Goal: Contribute content: Contribute content

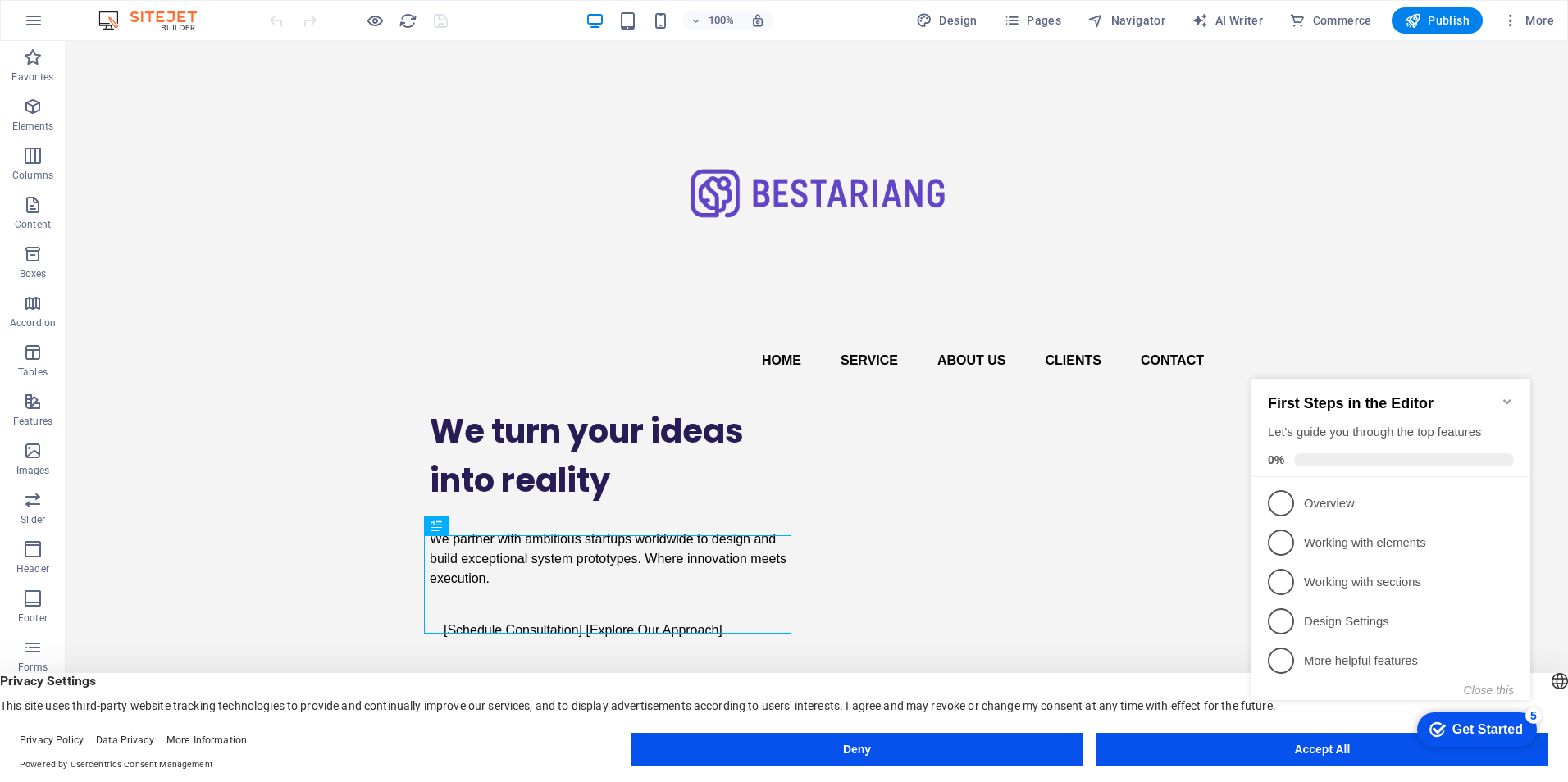
click at [1506, 396] on icon "Minimize checklist" at bounding box center [1508, 401] width 13 height 13
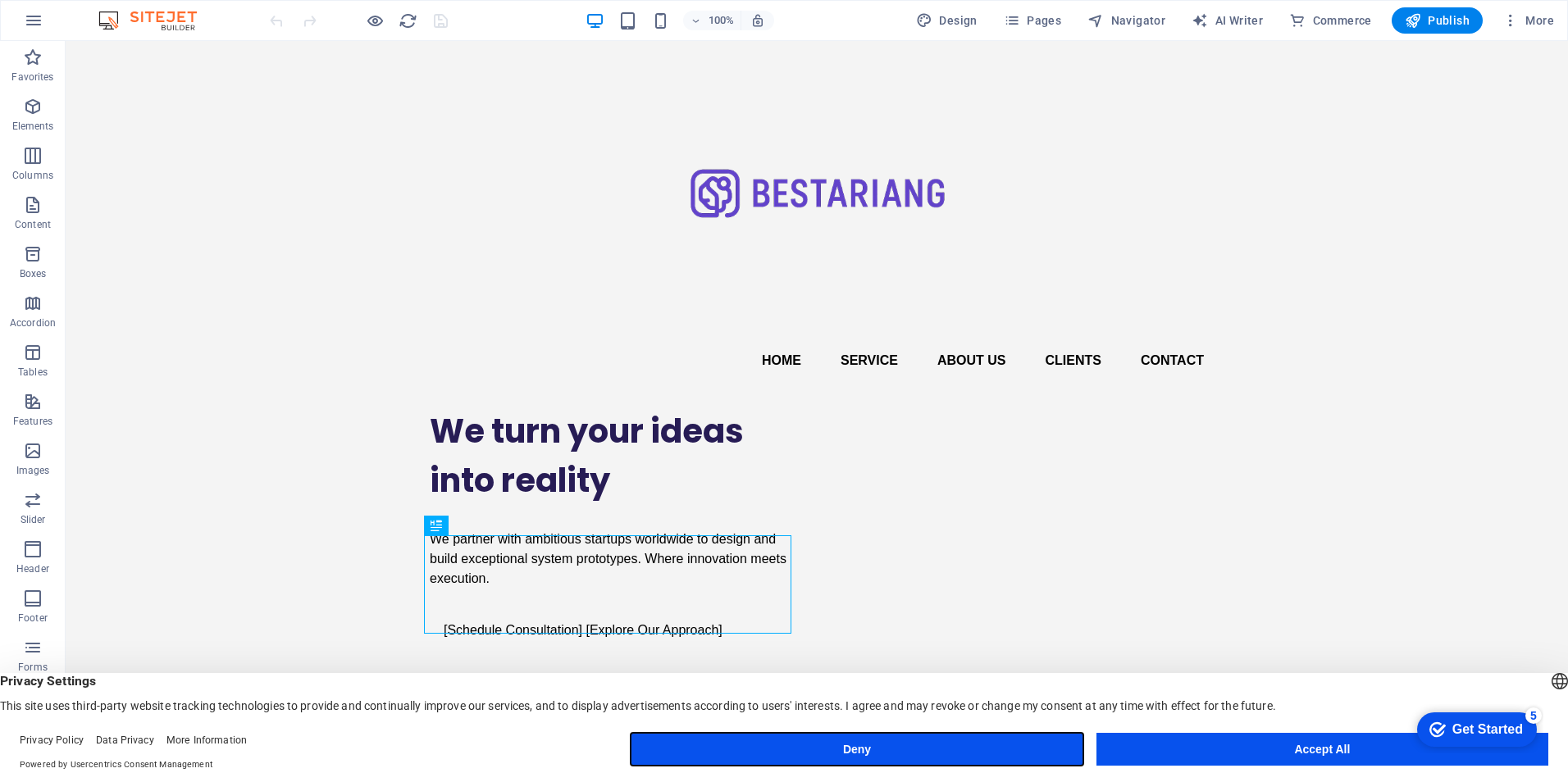
click at [978, 752] on button "Deny" at bounding box center [856, 749] width 452 height 33
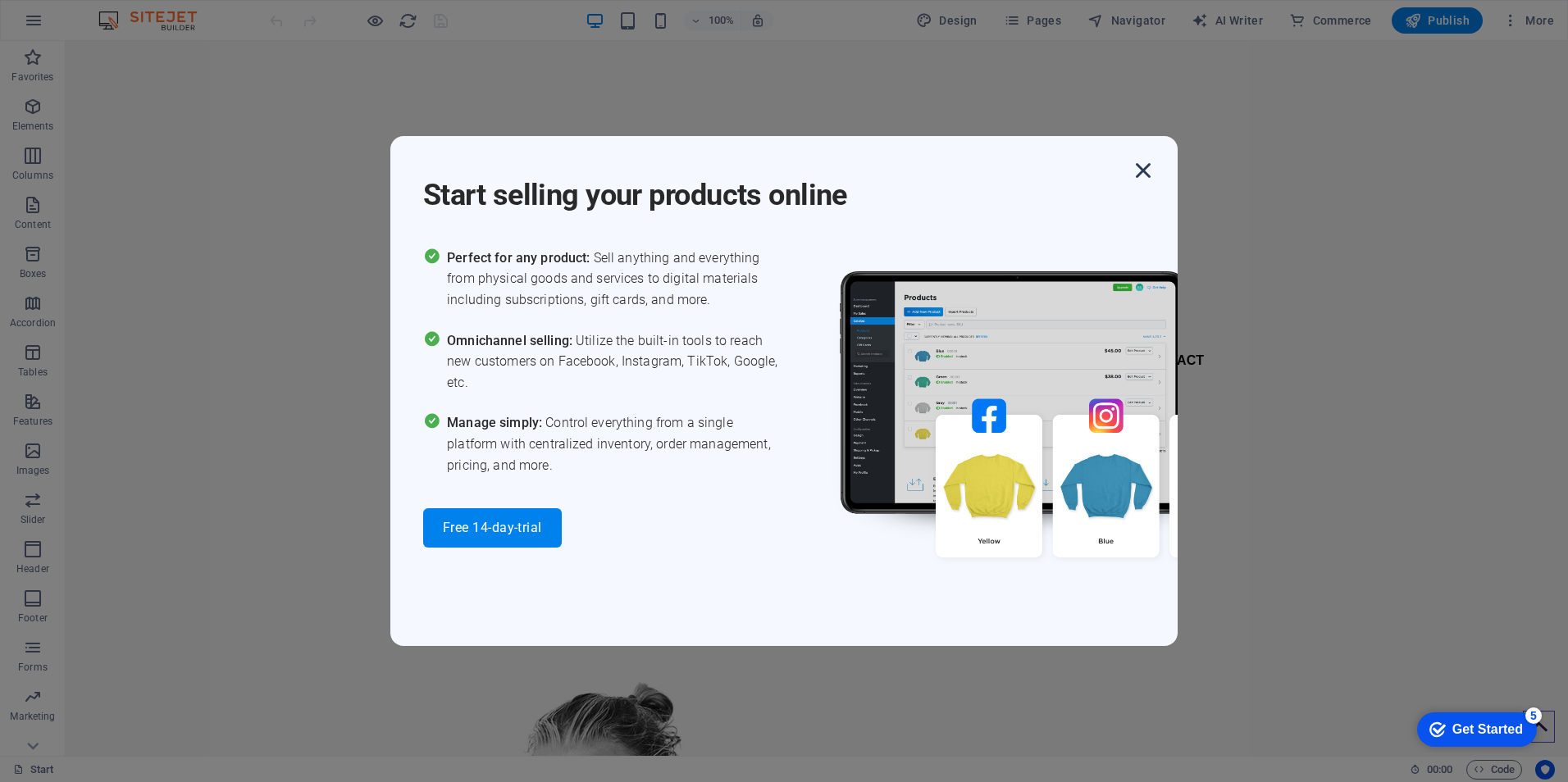
click at [1141, 169] on icon "button" at bounding box center [1143, 170] width 29 height 29
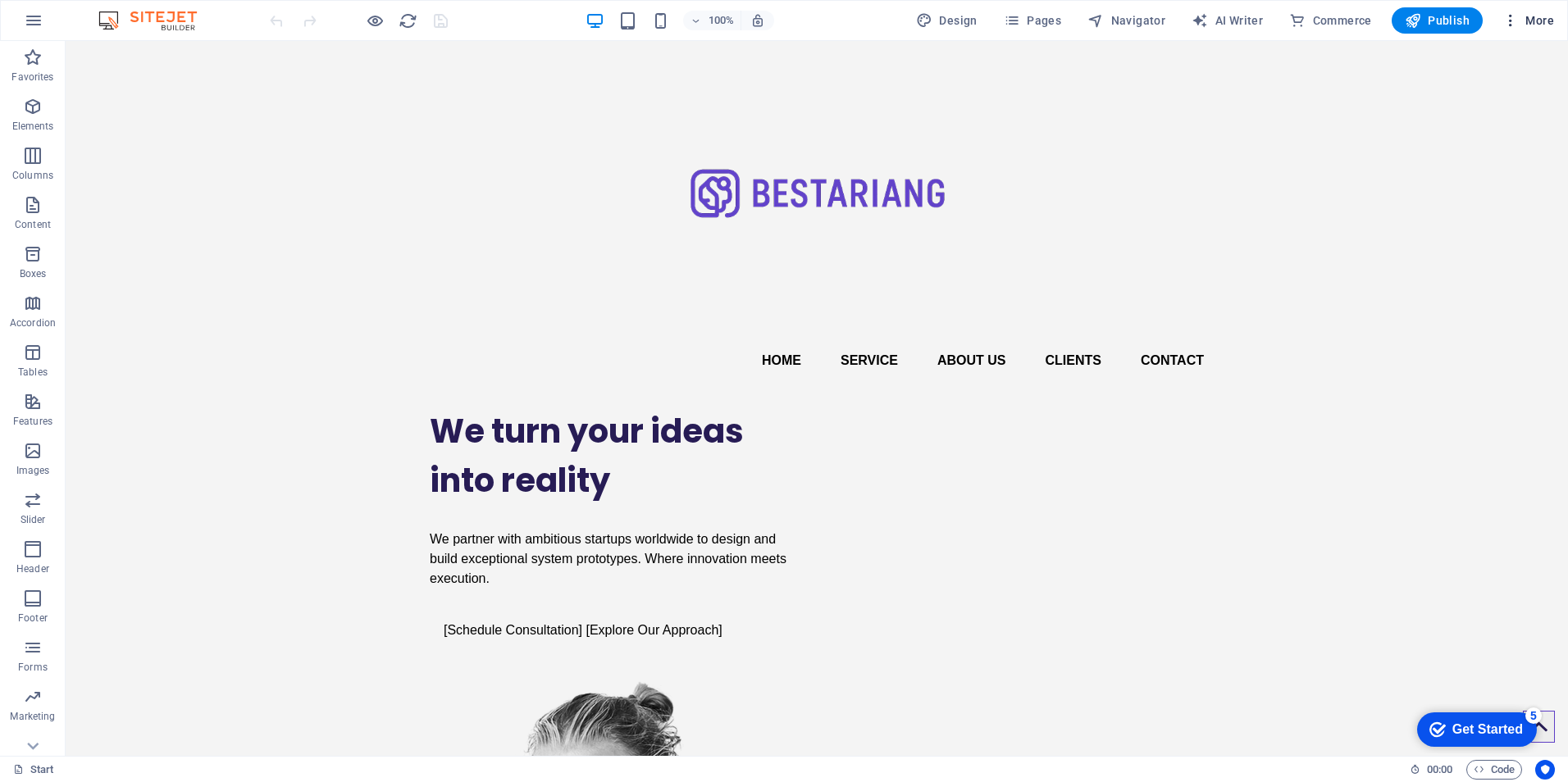
click at [1513, 25] on icon "button" at bounding box center [1510, 20] width 16 height 16
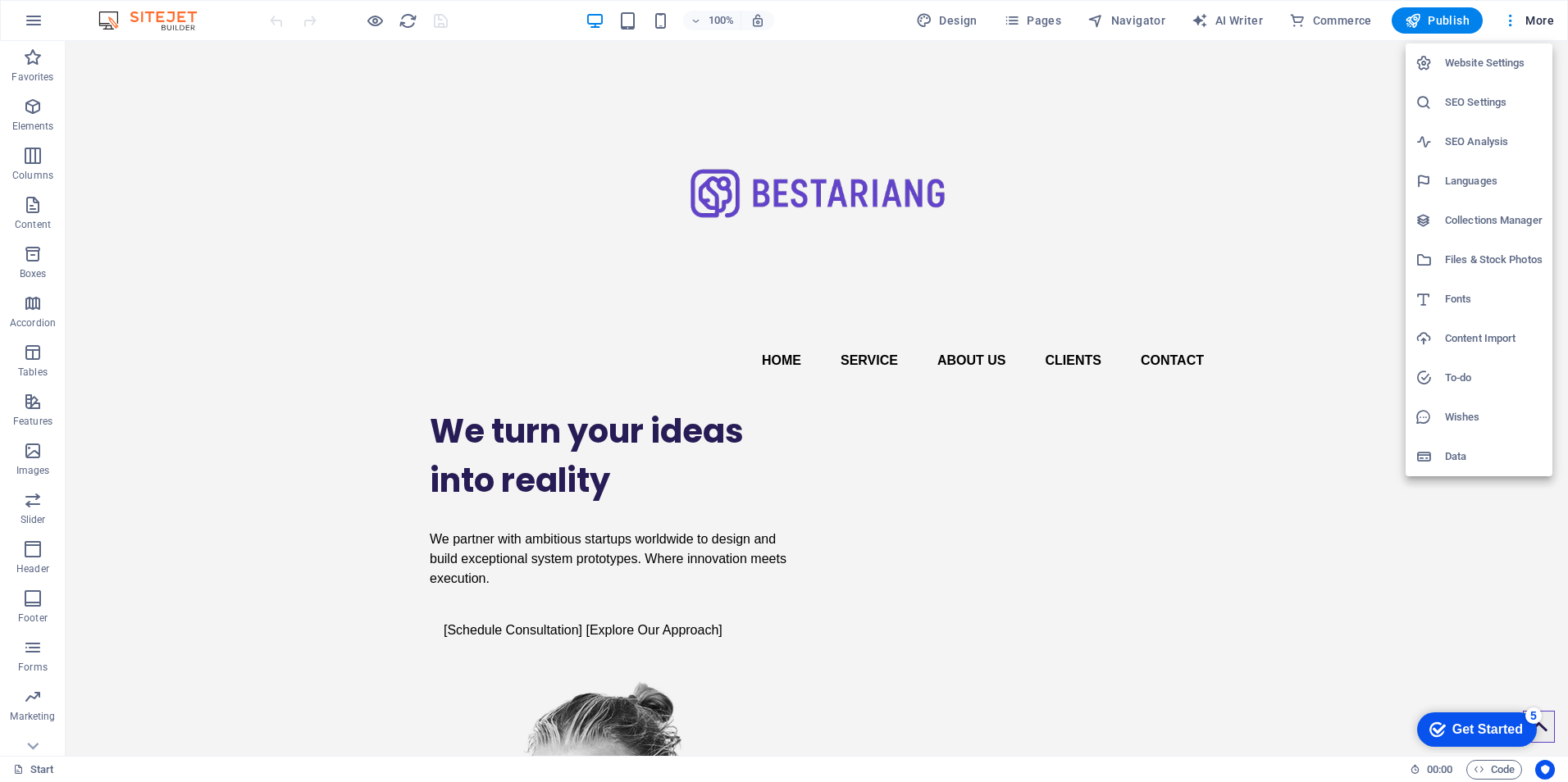
click at [1493, 61] on h6 "Website Settings" at bounding box center [1494, 63] width 98 height 20
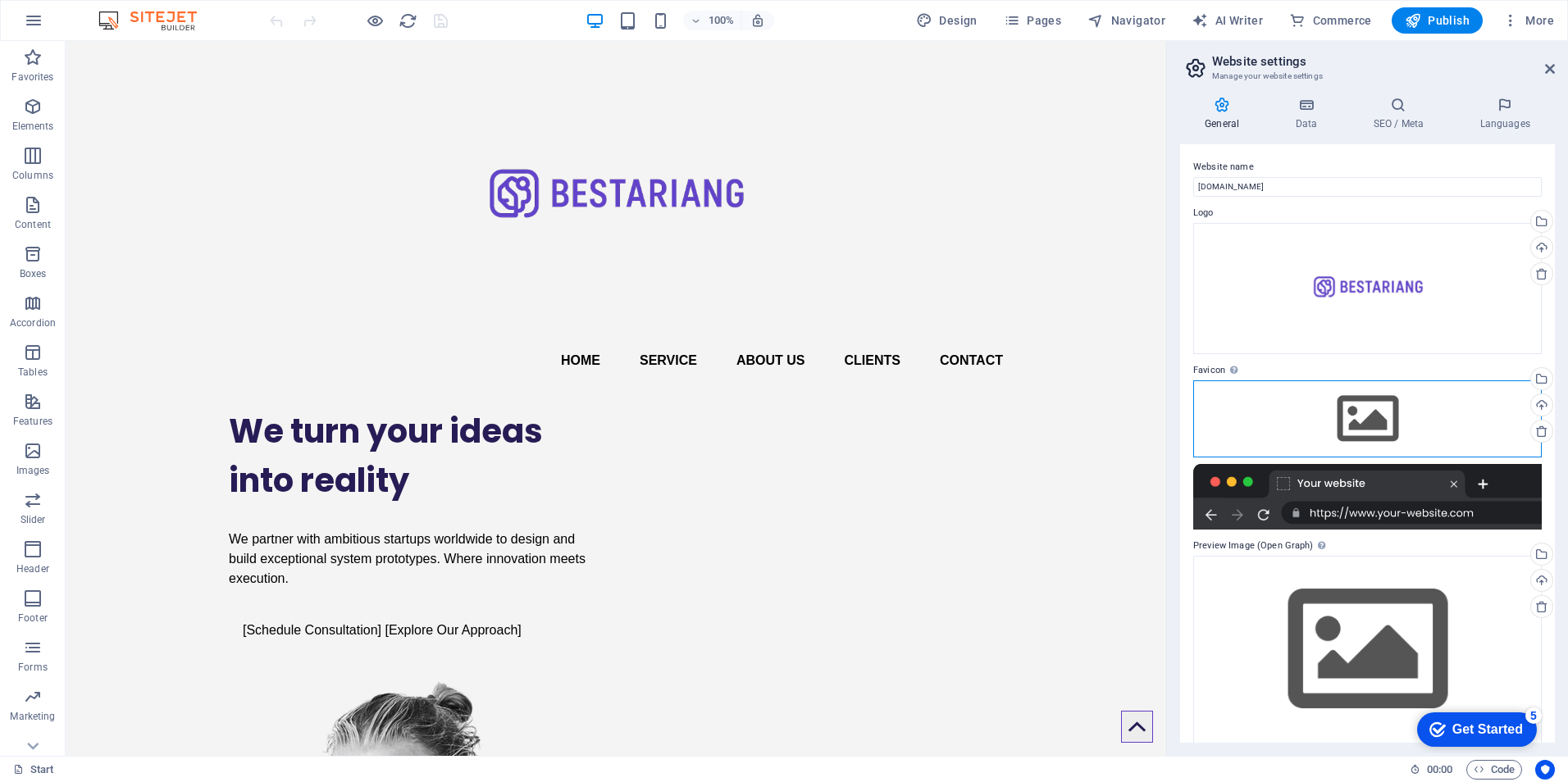
click at [1367, 416] on div "Drag files here, click to choose files or select files from Files or our free s…" at bounding box center [1367, 419] width 349 height 77
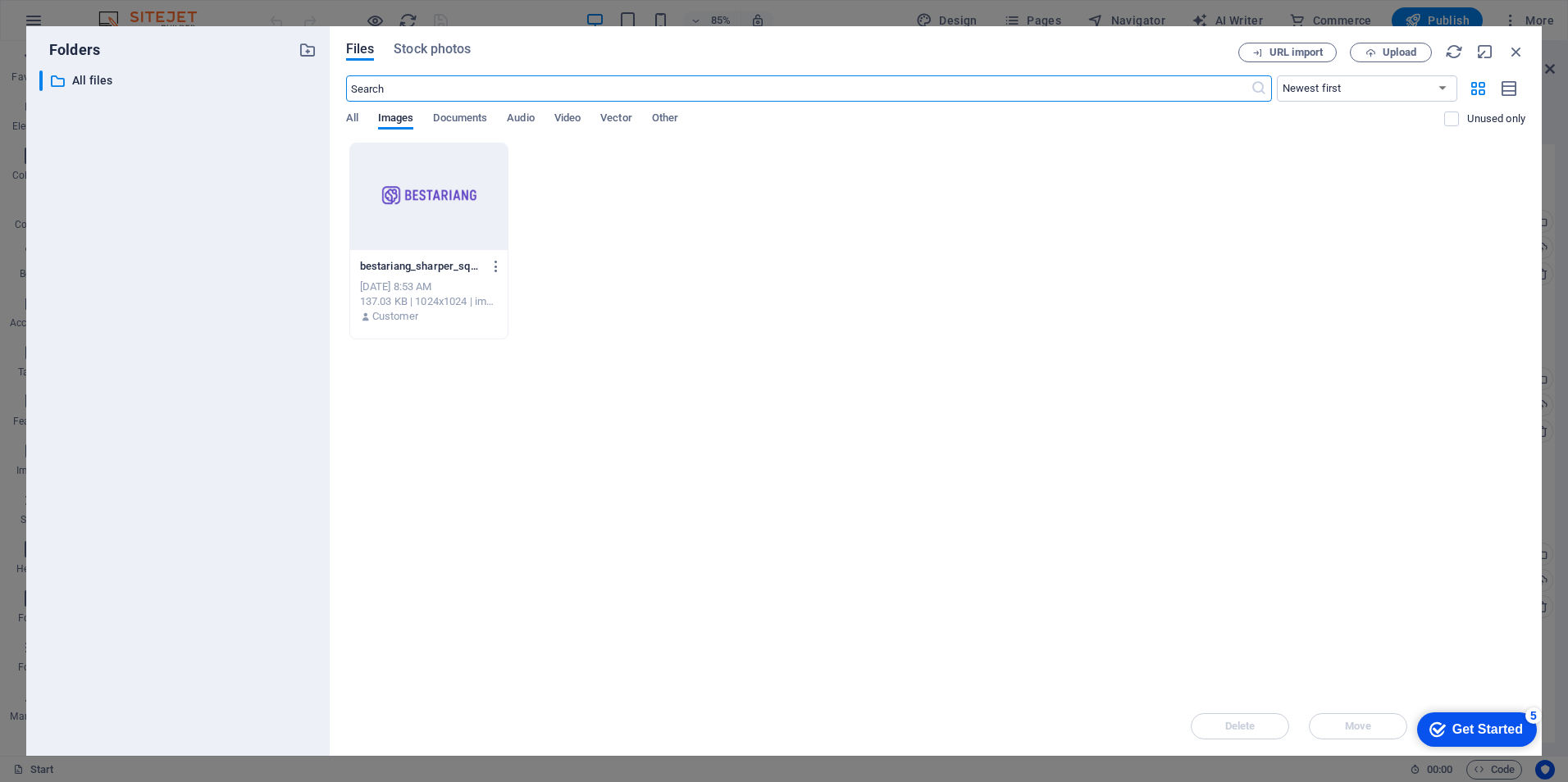
click at [406, 211] on div at bounding box center [428, 197] width 157 height 107
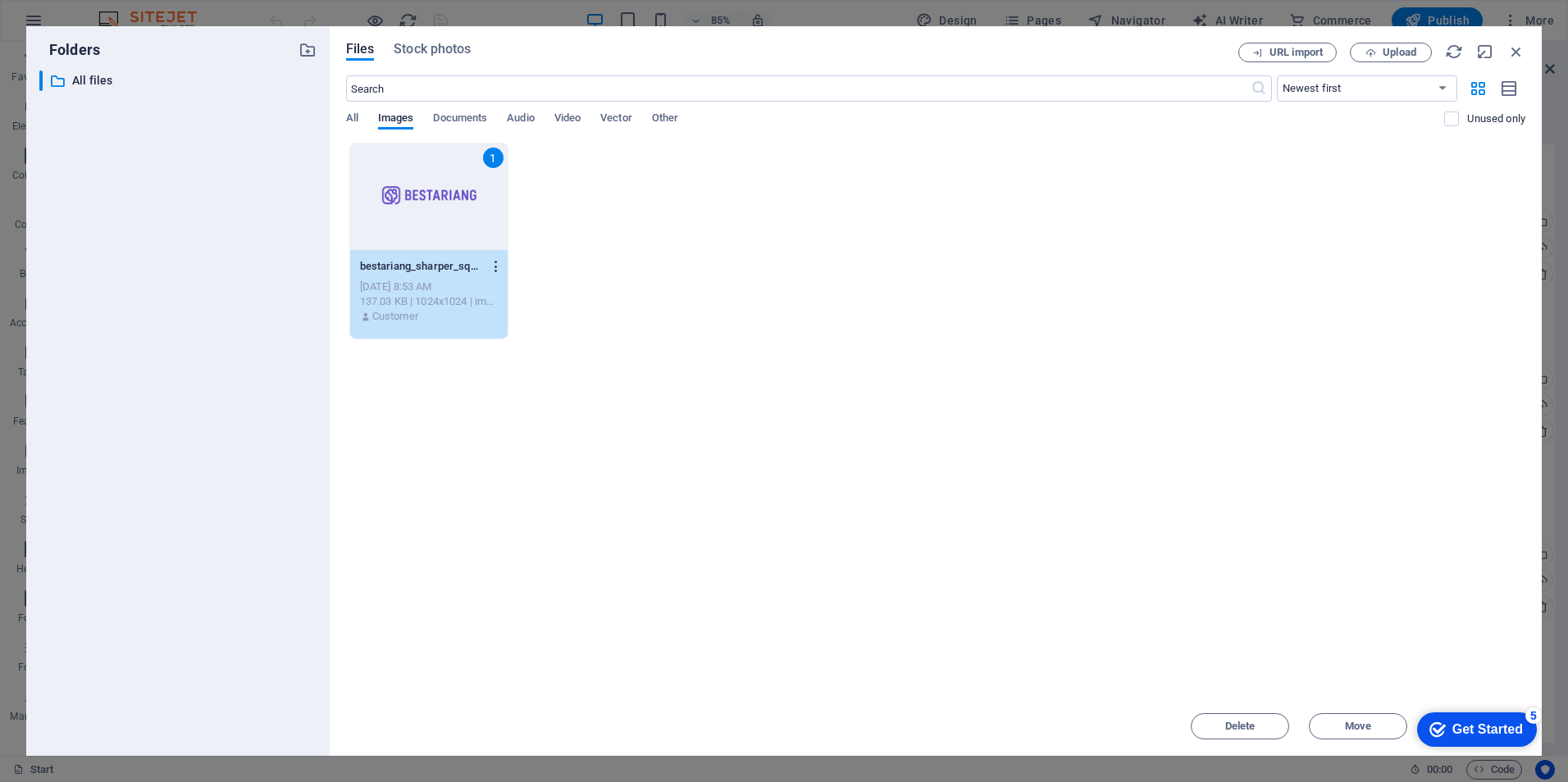
click at [499, 267] on icon "button" at bounding box center [497, 266] width 16 height 15
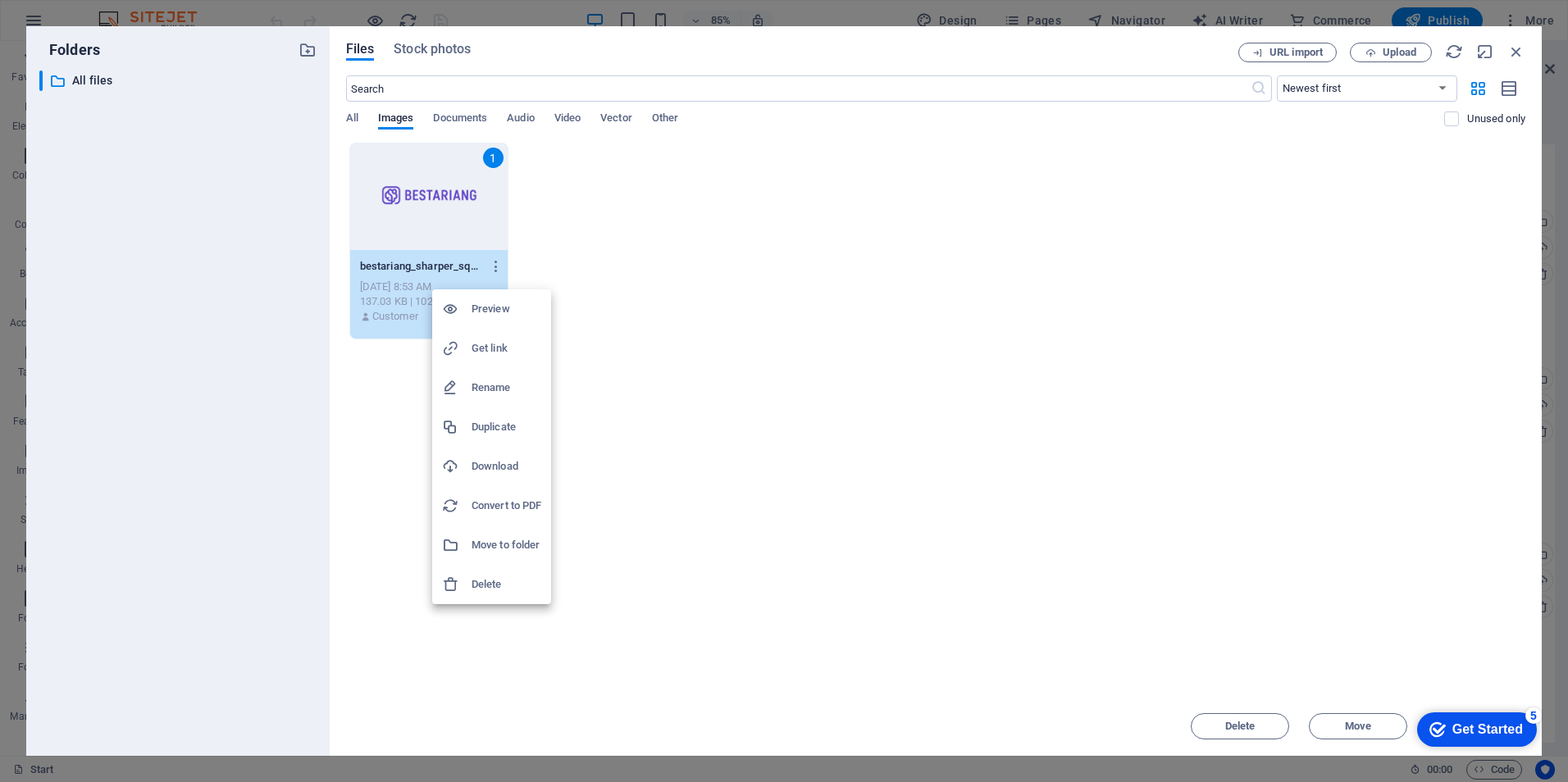
click at [506, 462] on h6 "Download" at bounding box center [506, 467] width 70 height 20
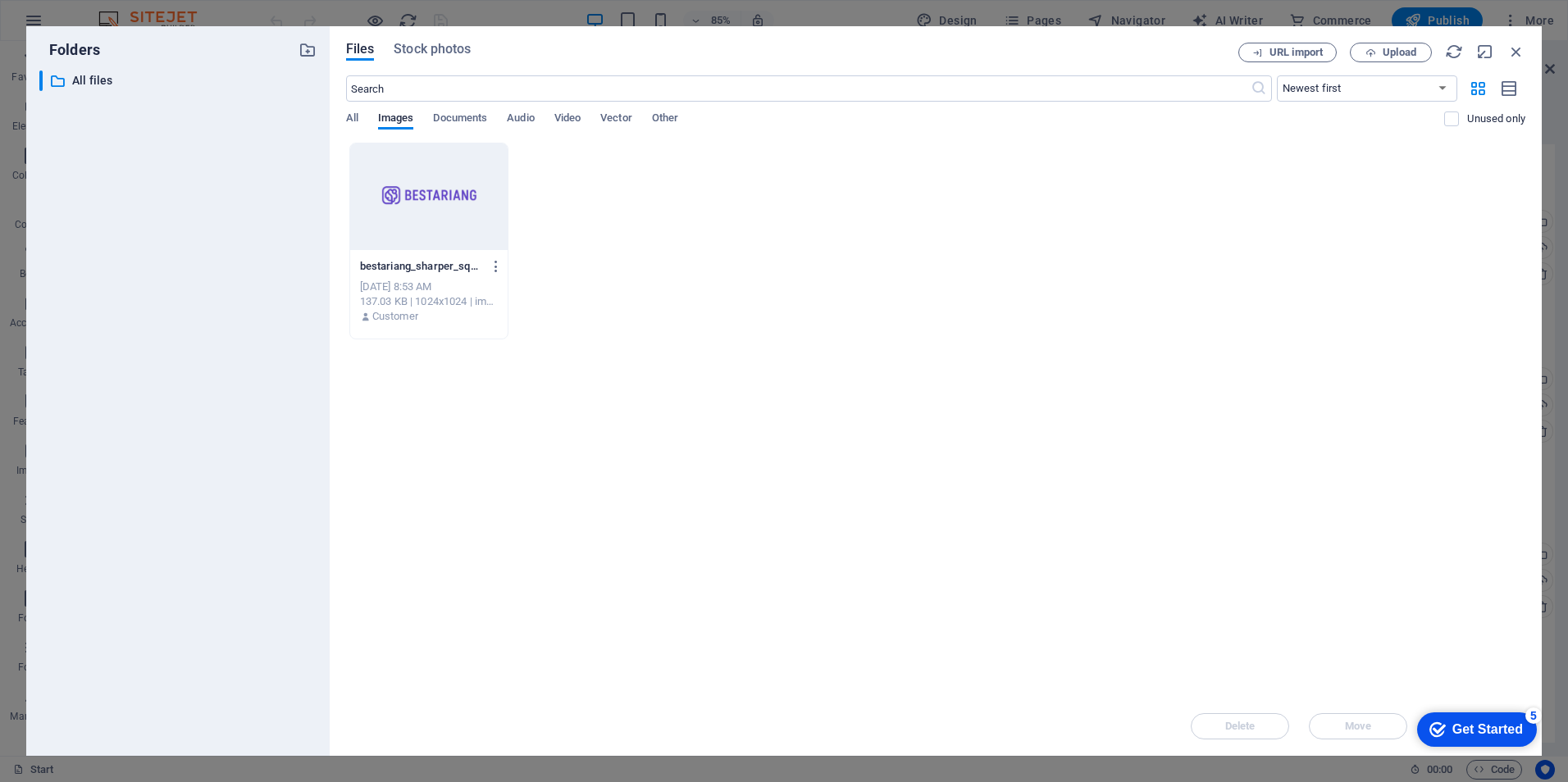
click at [1177, 408] on div "Drop files here to upload them instantly bestariang_sharper_square-7LOysZFm7TwE…" at bounding box center [936, 420] width 1179 height 554
click at [1390, 56] on span "Upload" at bounding box center [1399, 52] width 34 height 10
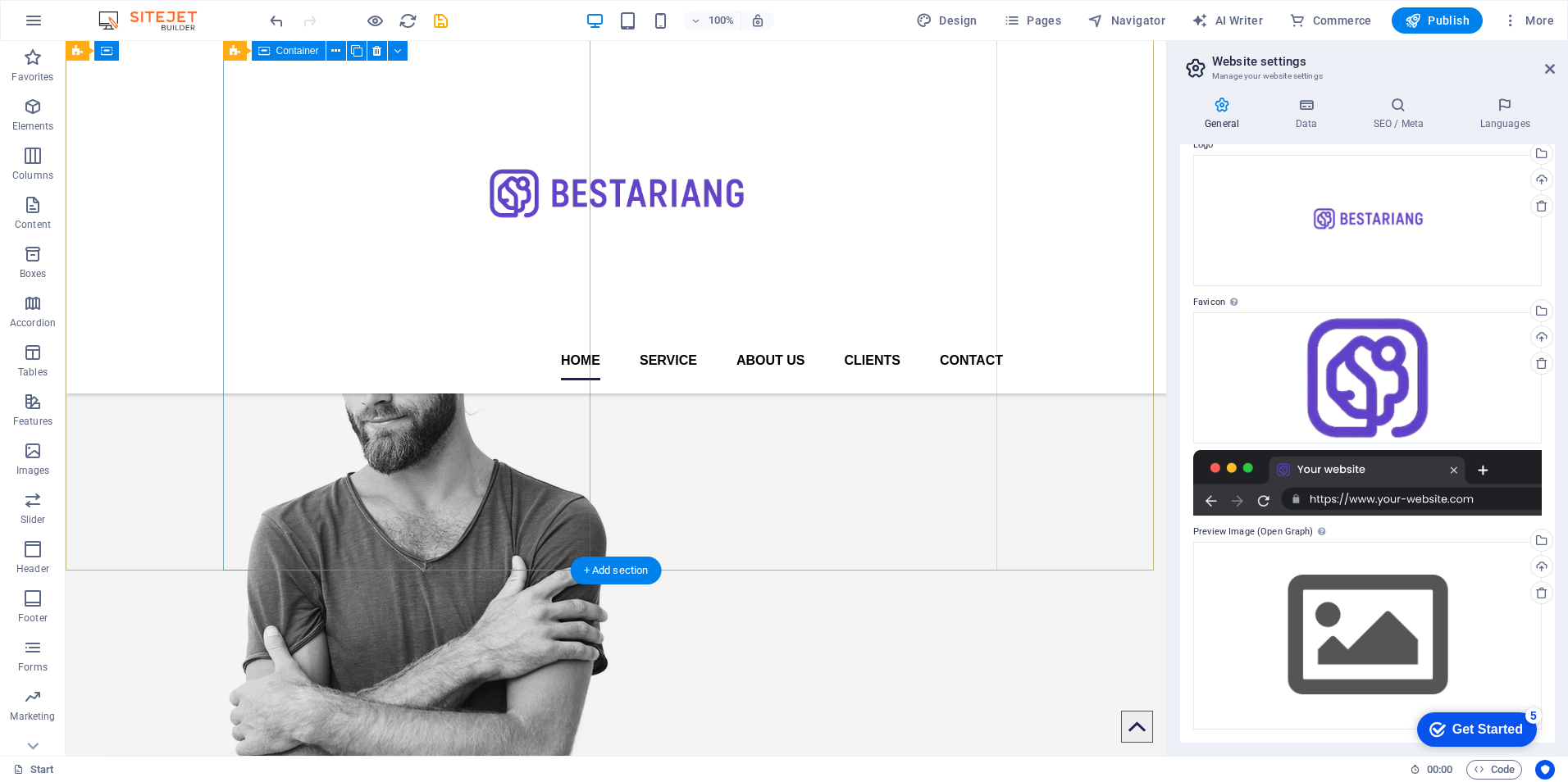
scroll to position [246, 0]
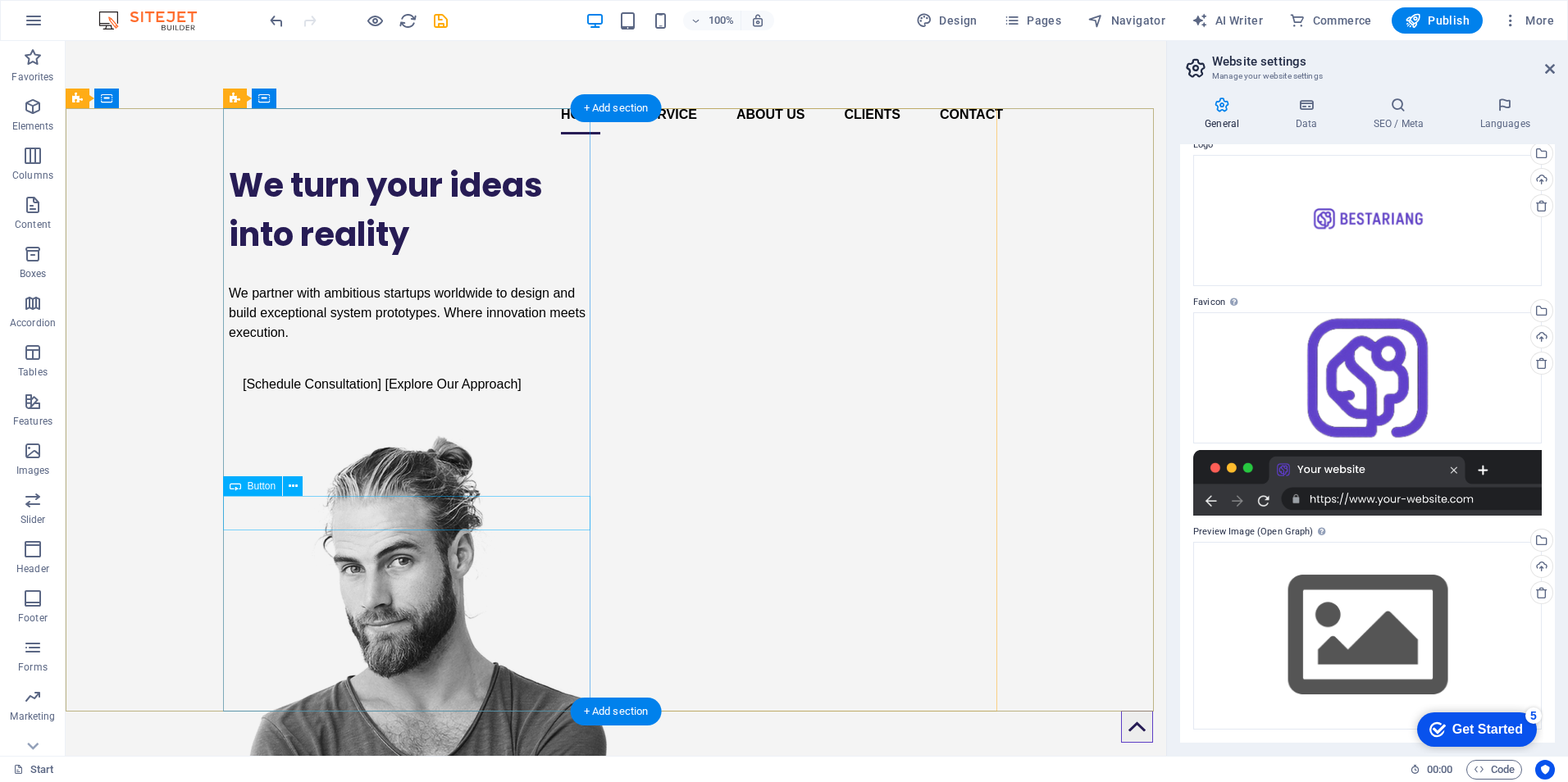
click at [435, 402] on div "[Schedule Consultation] [Explore Our Approach]" at bounding box center [413, 384] width 368 height 35
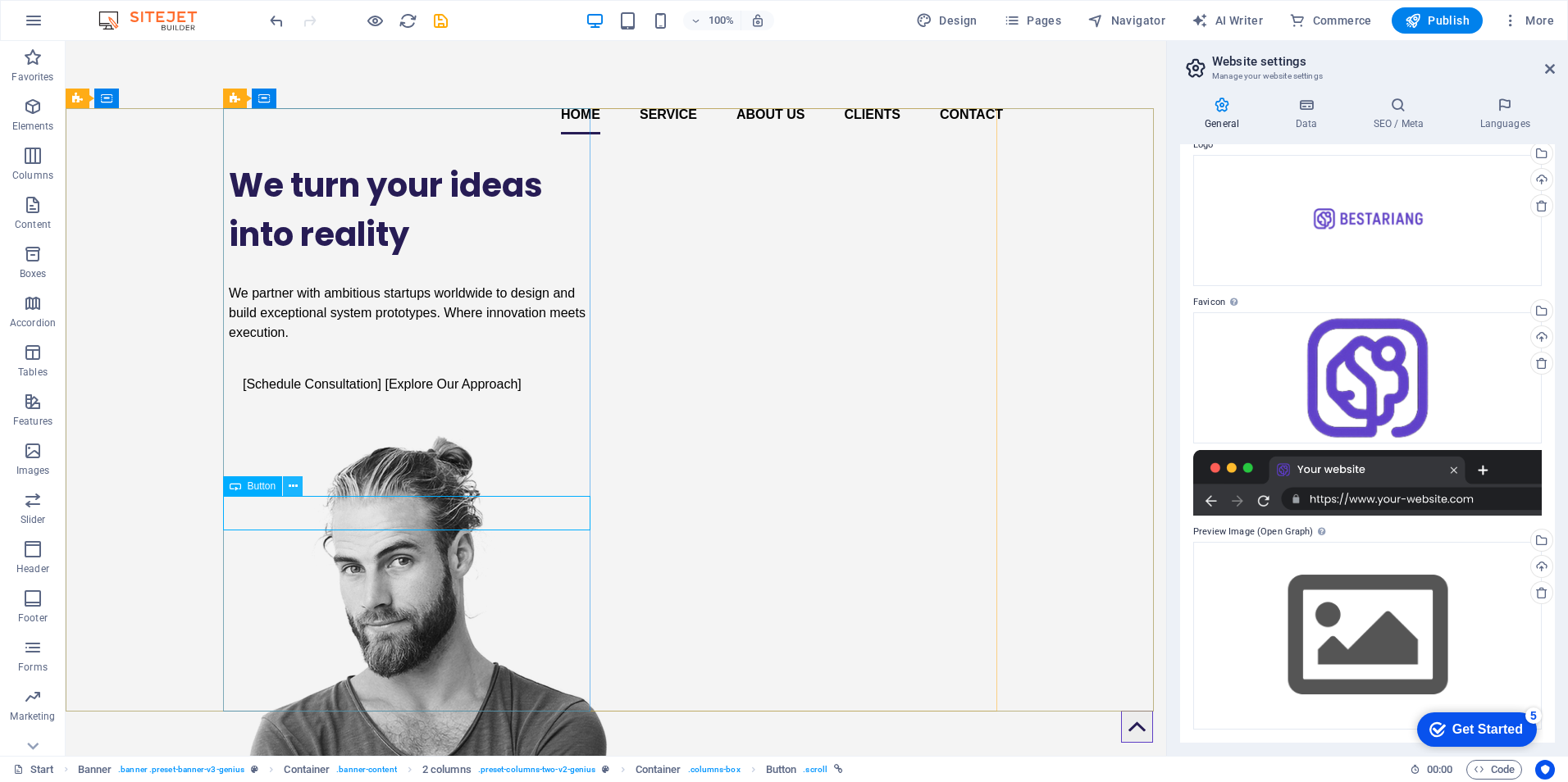
click at [290, 489] on icon at bounding box center [293, 486] width 9 height 17
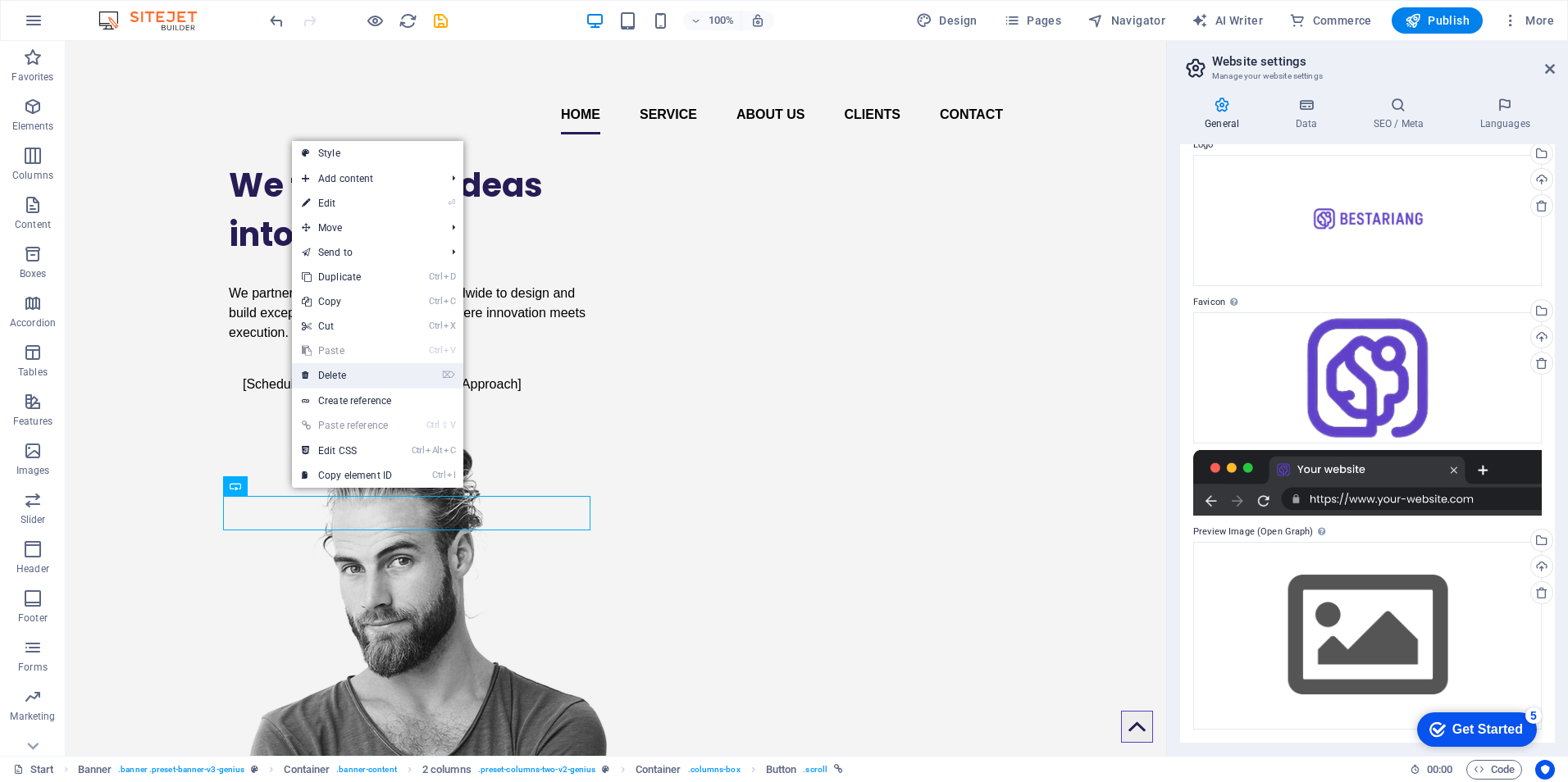
click at [358, 371] on link "⌦ Delete" at bounding box center [347, 375] width 110 height 25
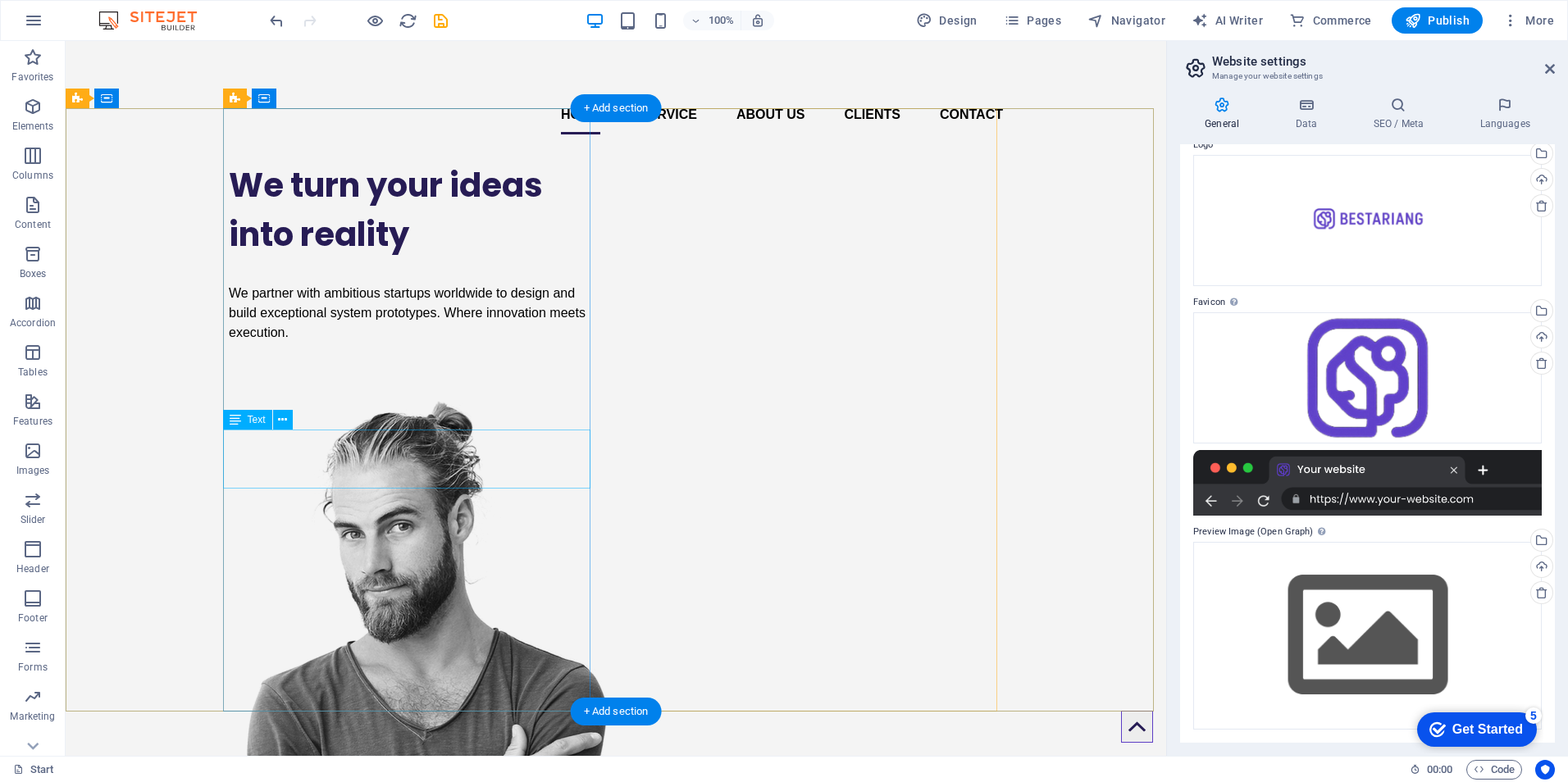
click at [426, 343] on div "We partner with ambitious startups worldwide to design and build exceptional sy…" at bounding box center [413, 313] width 368 height 59
click at [273, 343] on div "We partner with ambitious startups worldwide to design and build exceptional sy…" at bounding box center [413, 313] width 368 height 59
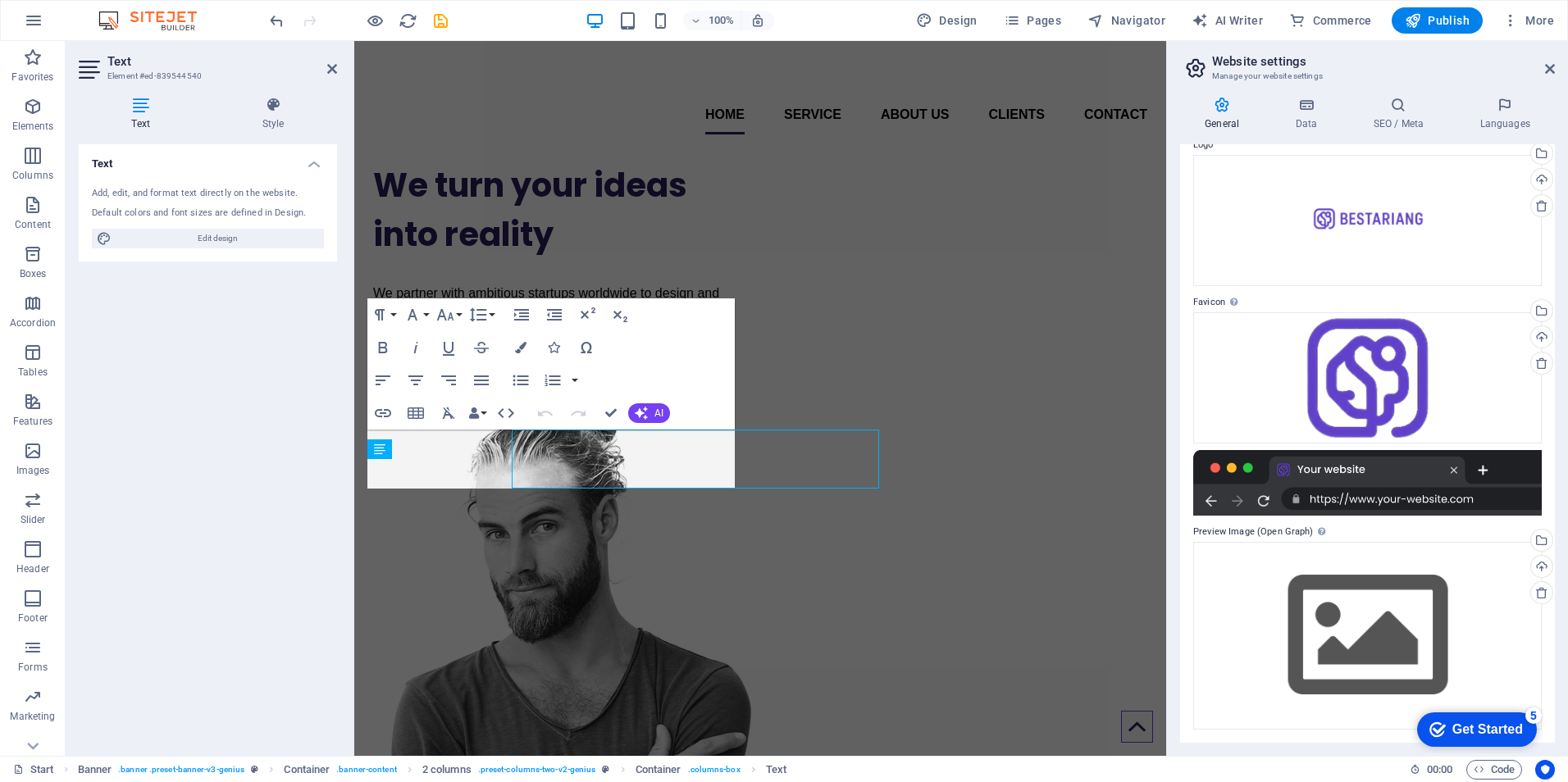
click at [273, 478] on div "Text Add, edit, and format text directly on the website. Default colors and fon…" at bounding box center [208, 444] width 258 height 598
drag, startPoint x: 586, startPoint y: 457, endPoint x: 680, endPoint y: 480, distance: 96.8
click at [680, 343] on p "We partner with ambitious startups worldwide to design and build exceptional sy…" at bounding box center [557, 313] width 368 height 59
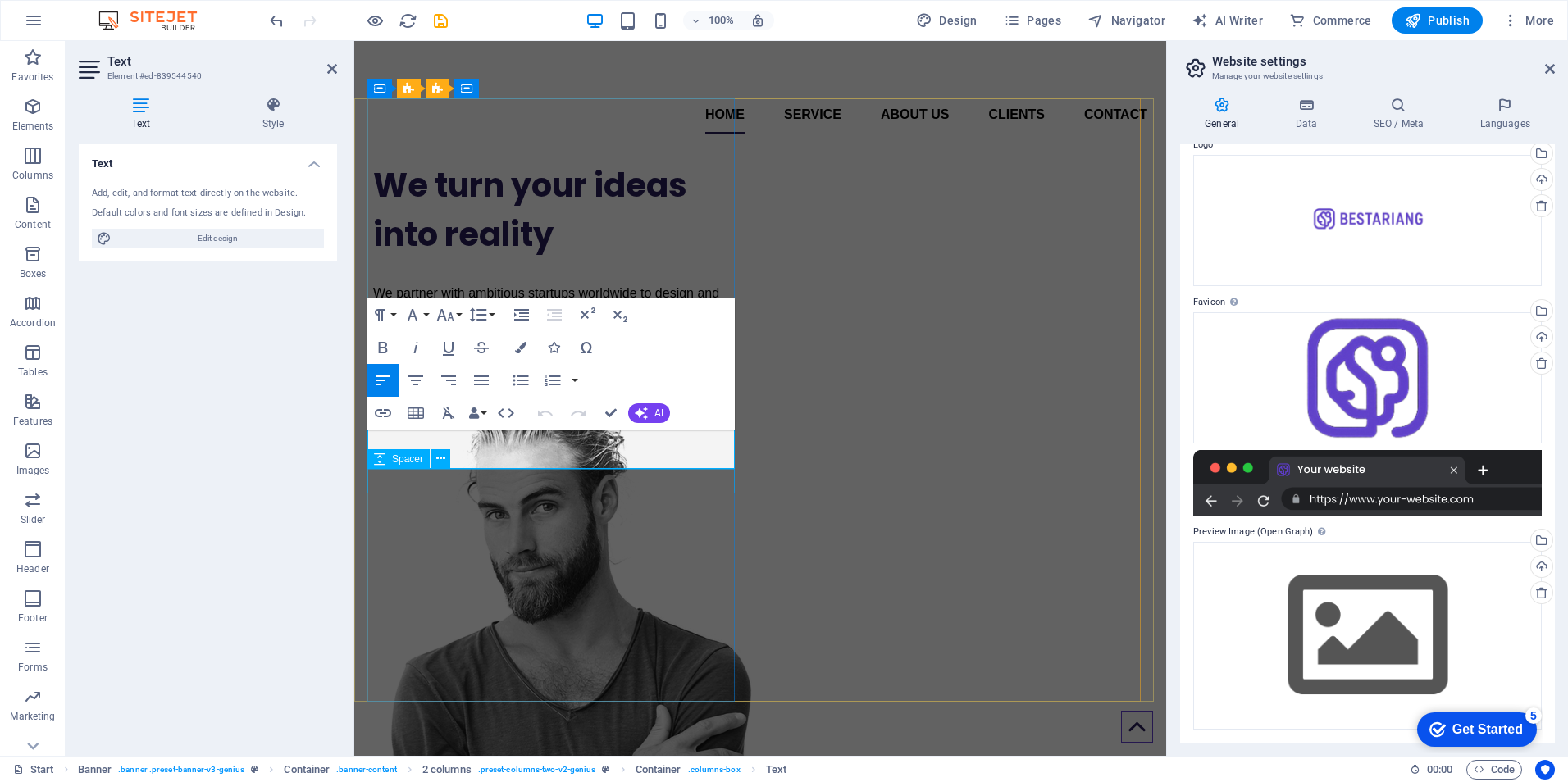
scroll to position [256, 0]
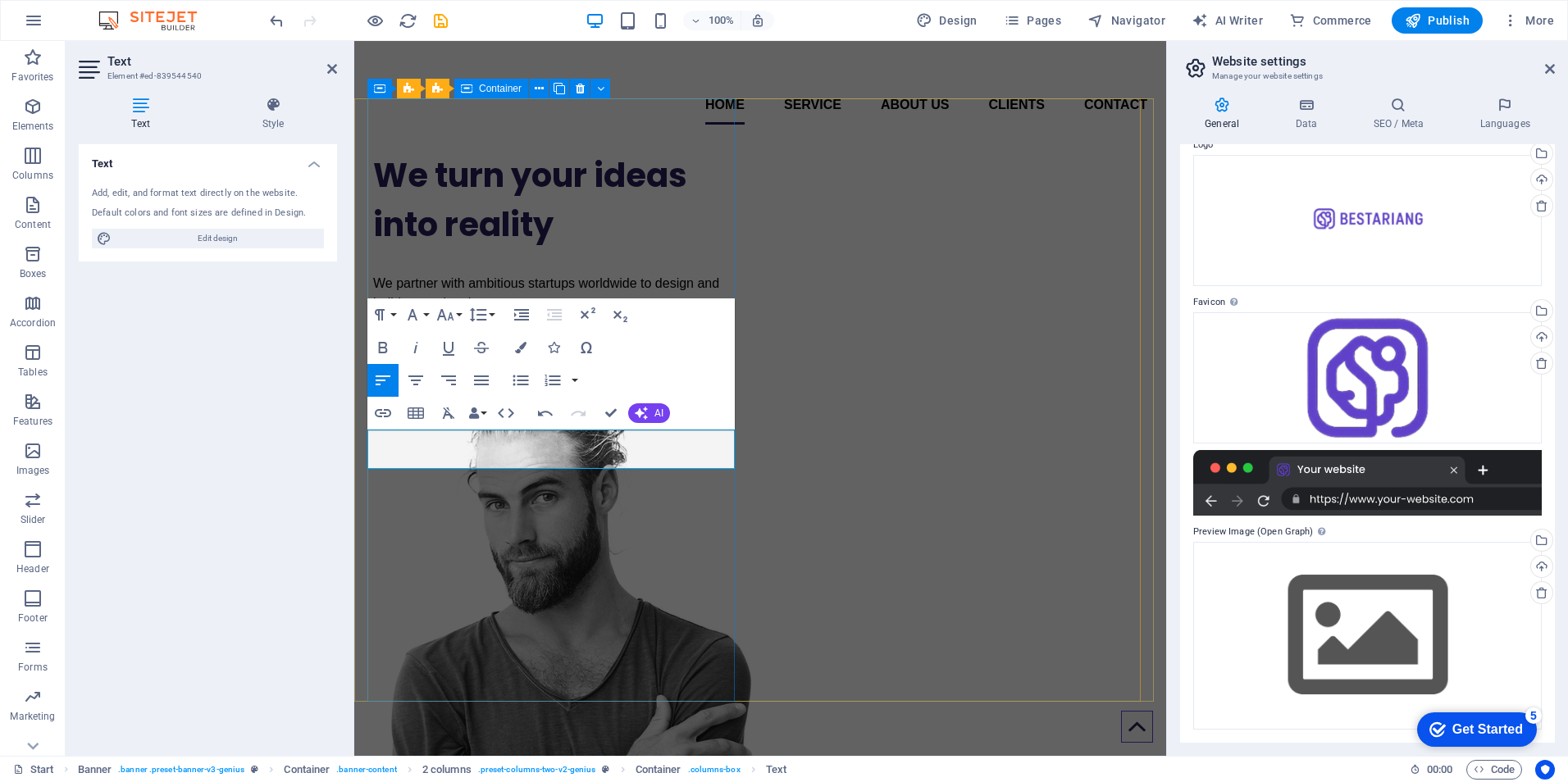
click at [648, 222] on div "We turn your ideas into reality We partner with ambitious startups worldwide to…" at bounding box center [557, 244] width 368 height 213
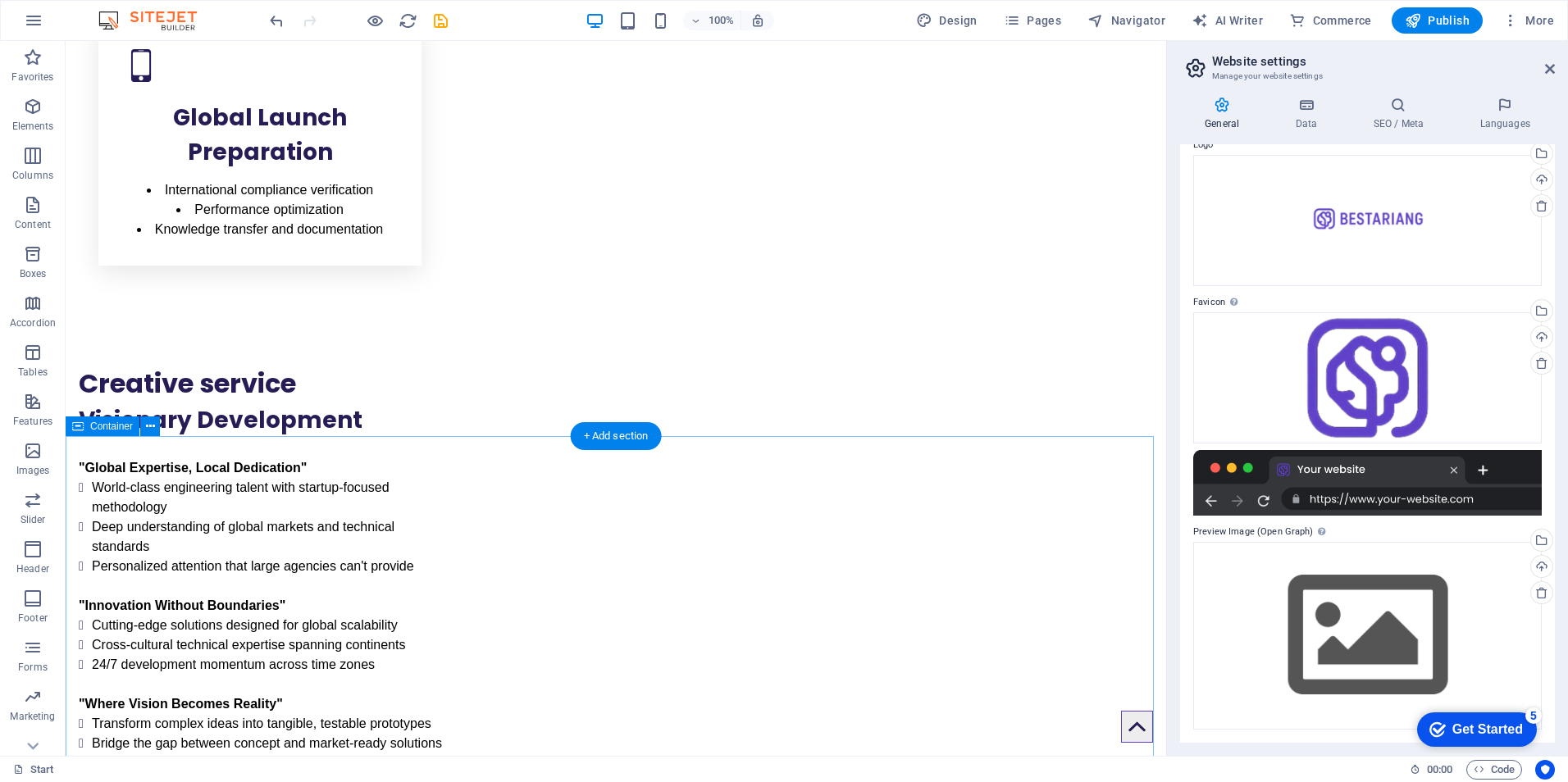
scroll to position [1732, 0]
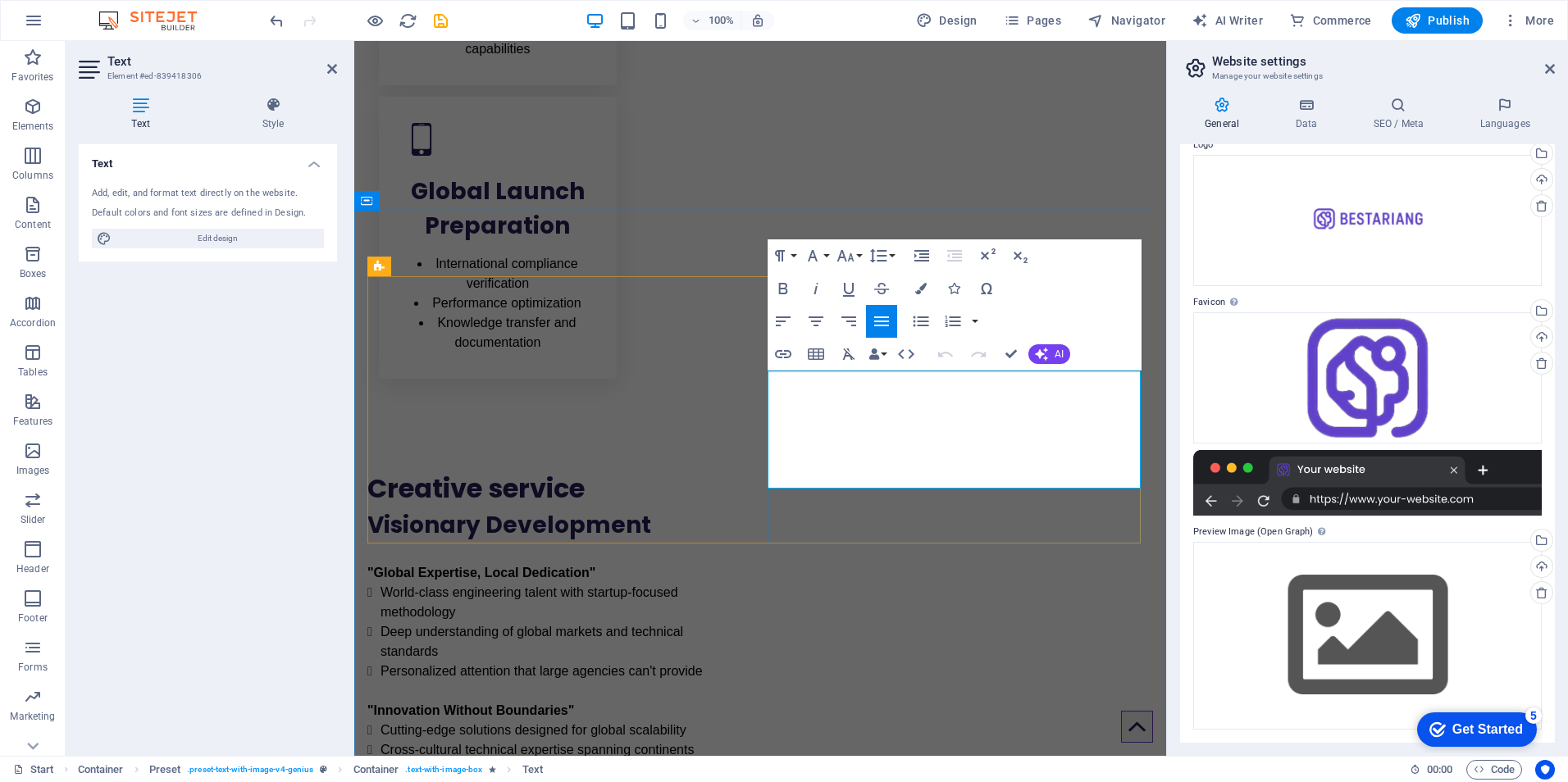
drag, startPoint x: 887, startPoint y: 438, endPoint x: 945, endPoint y: 476, distance: 69.3
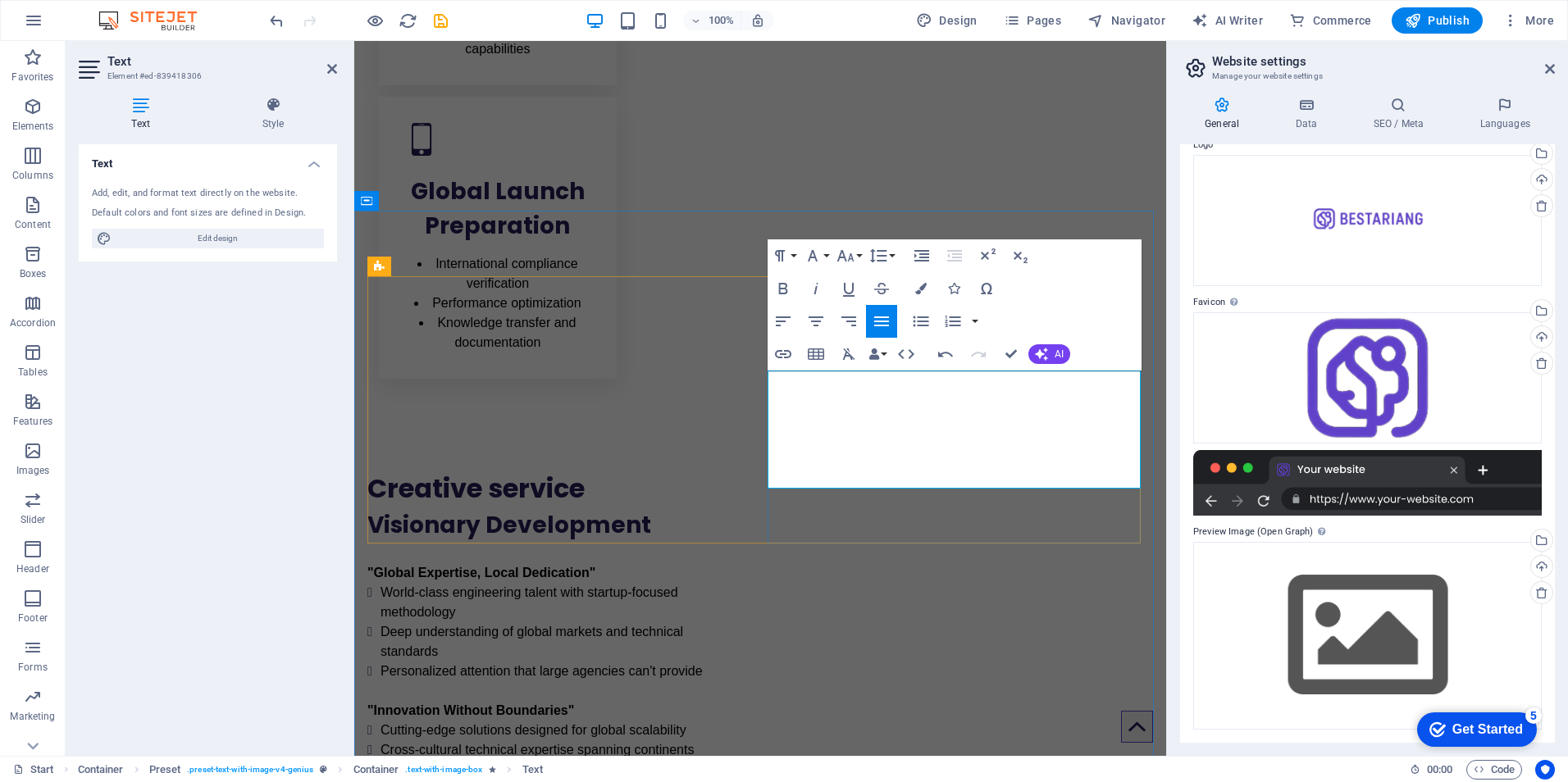
drag, startPoint x: 880, startPoint y: 439, endPoint x: 816, endPoint y: 442, distance: 64.1
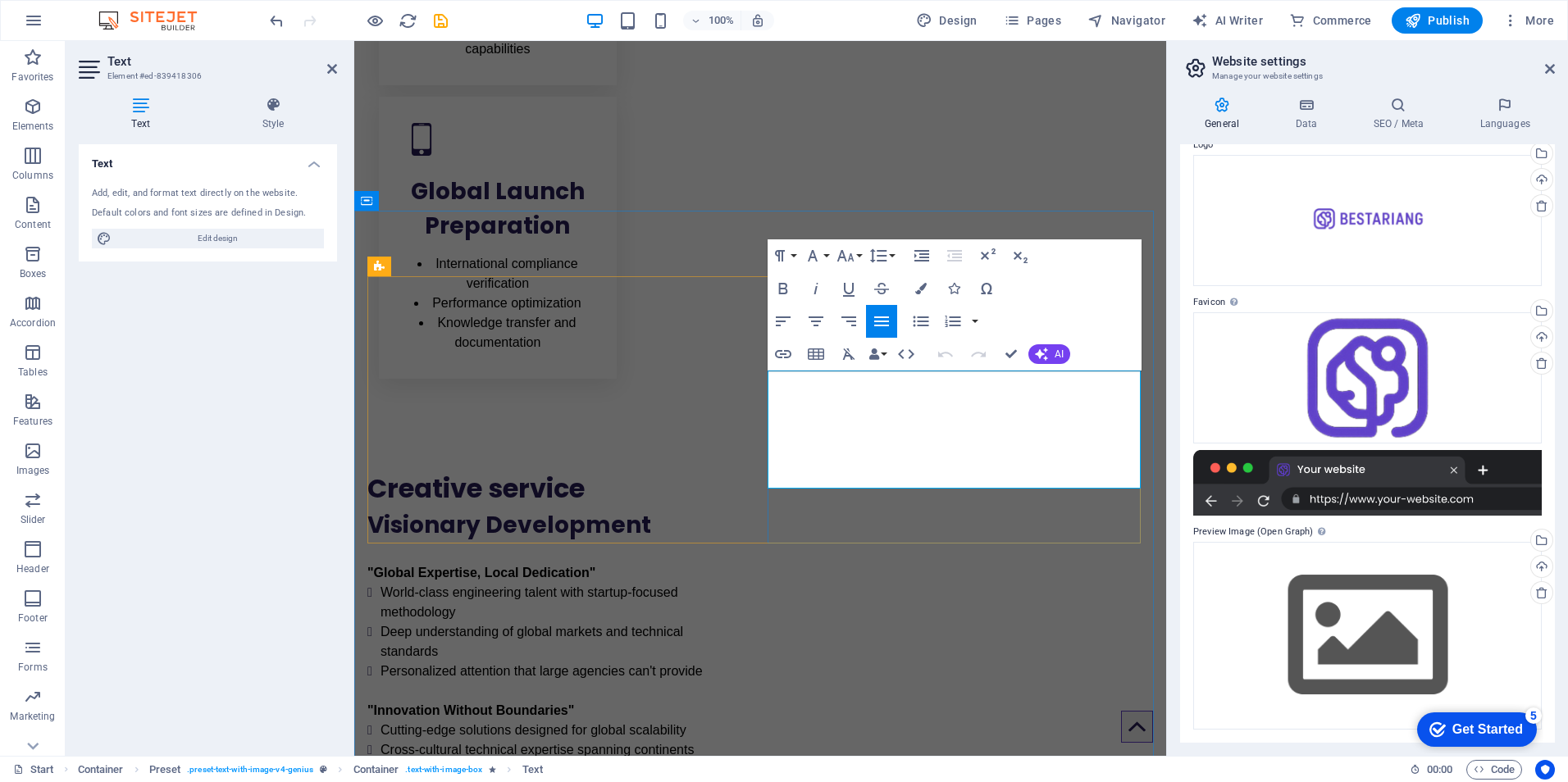
click at [274, 486] on div "Text Add, edit, and format text directly on the website. Default colors and fon…" at bounding box center [208, 444] width 258 height 598
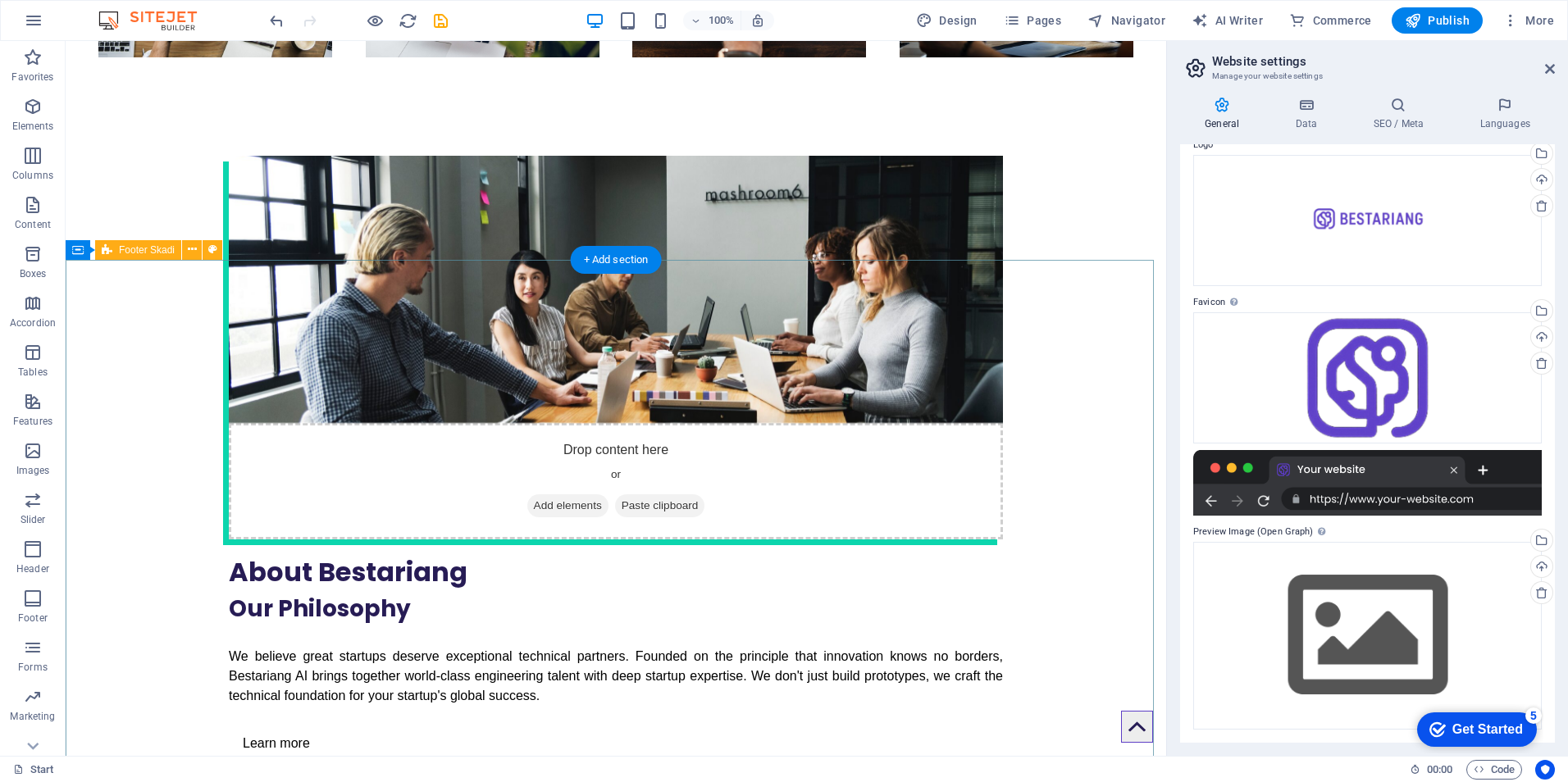
scroll to position [3013, 0]
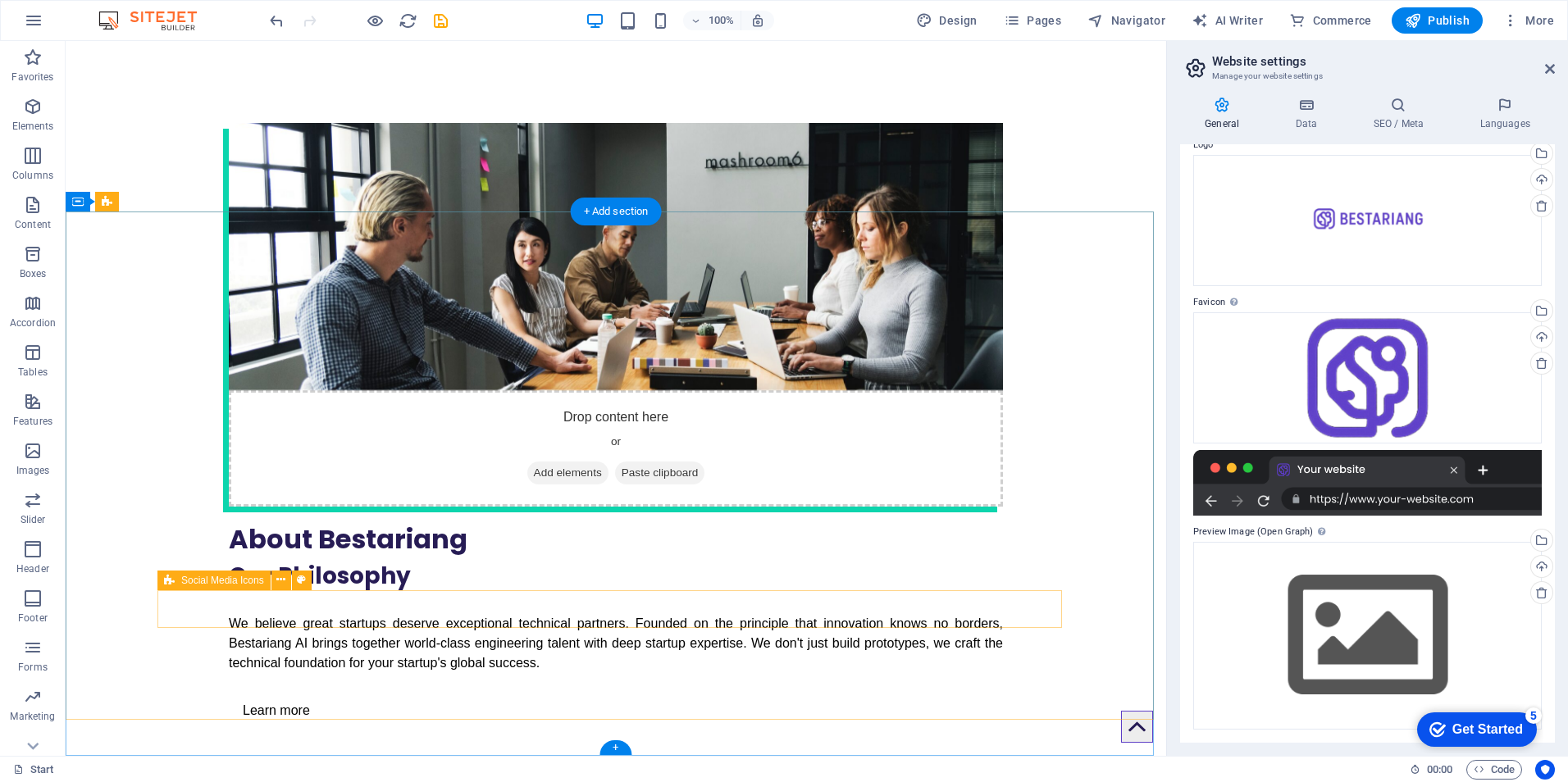
click at [279, 582] on icon at bounding box center [281, 580] width 9 height 17
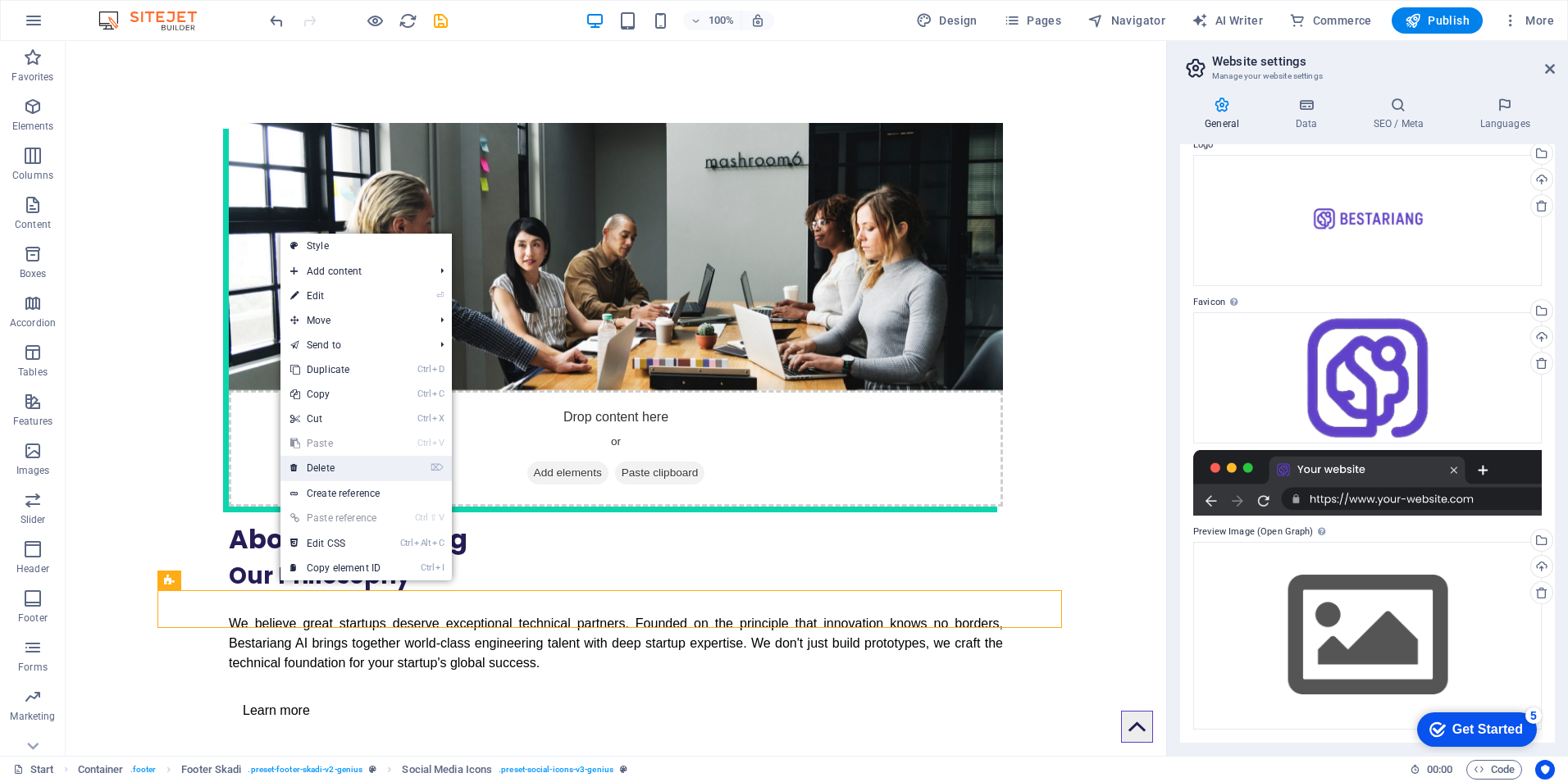
click at [364, 457] on link "⌦ Delete" at bounding box center [336, 469] width 110 height 25
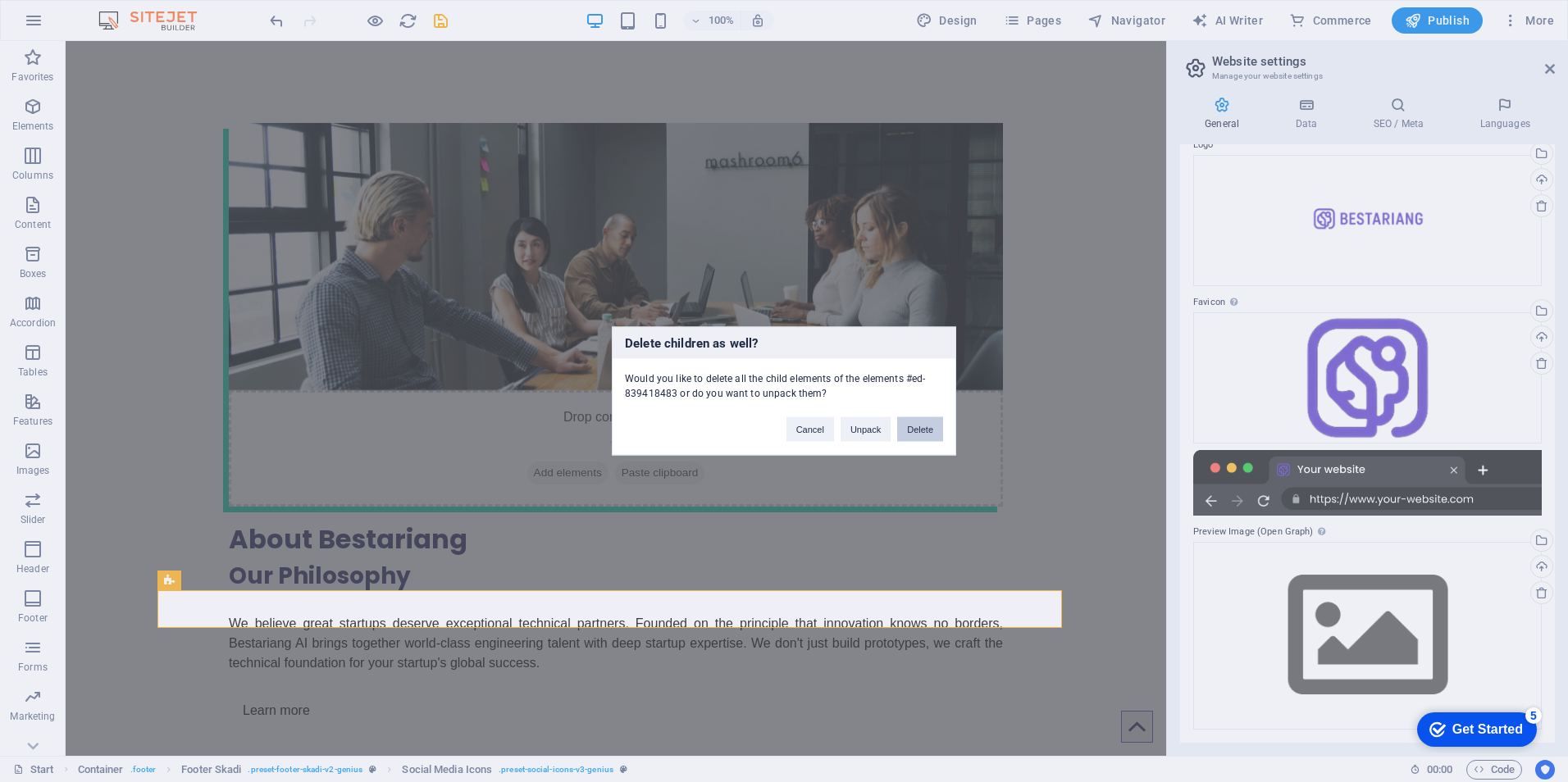
click at [921, 426] on button "Delete" at bounding box center [921, 430] width 46 height 25
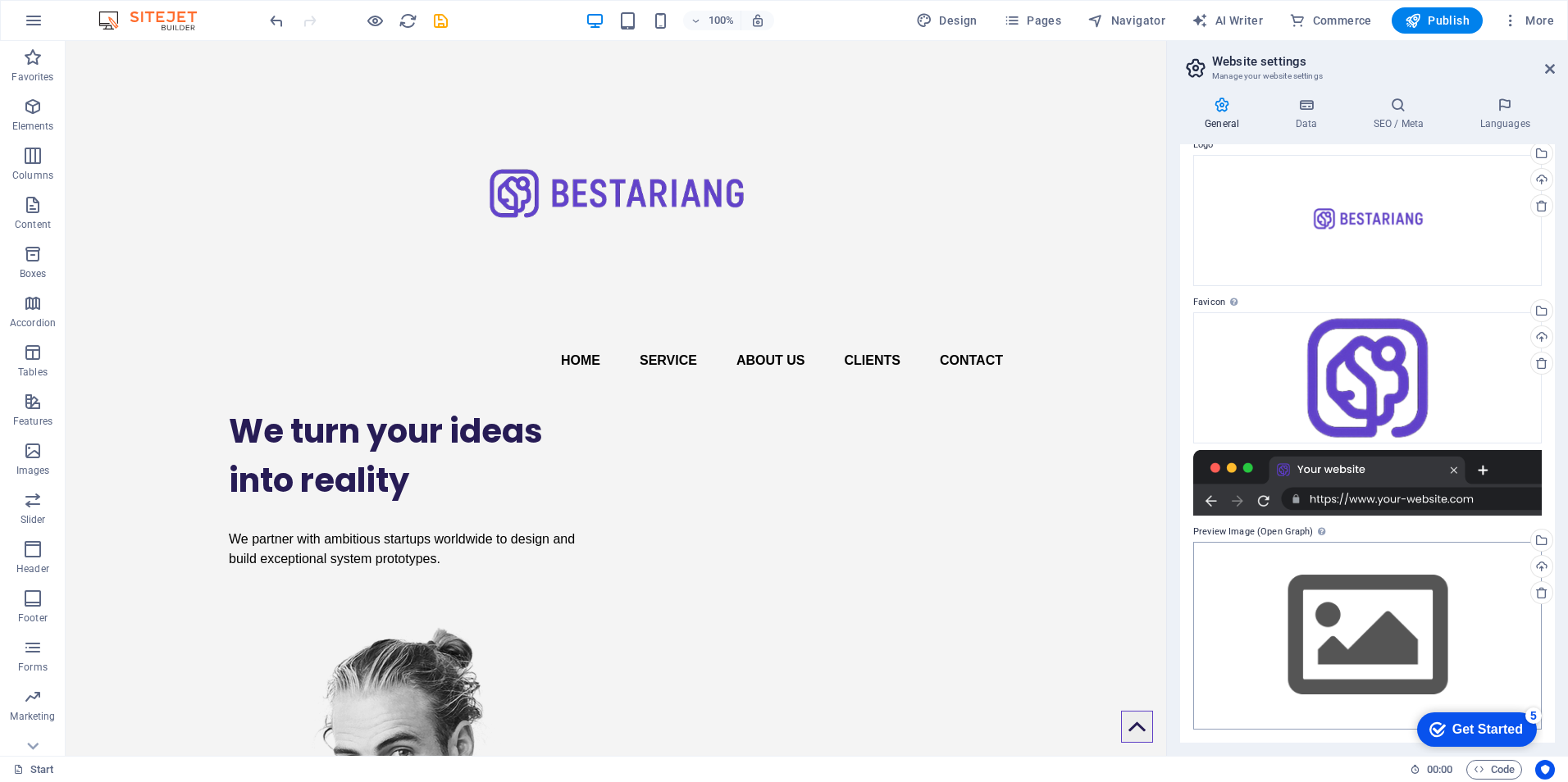
scroll to position [0, 0]
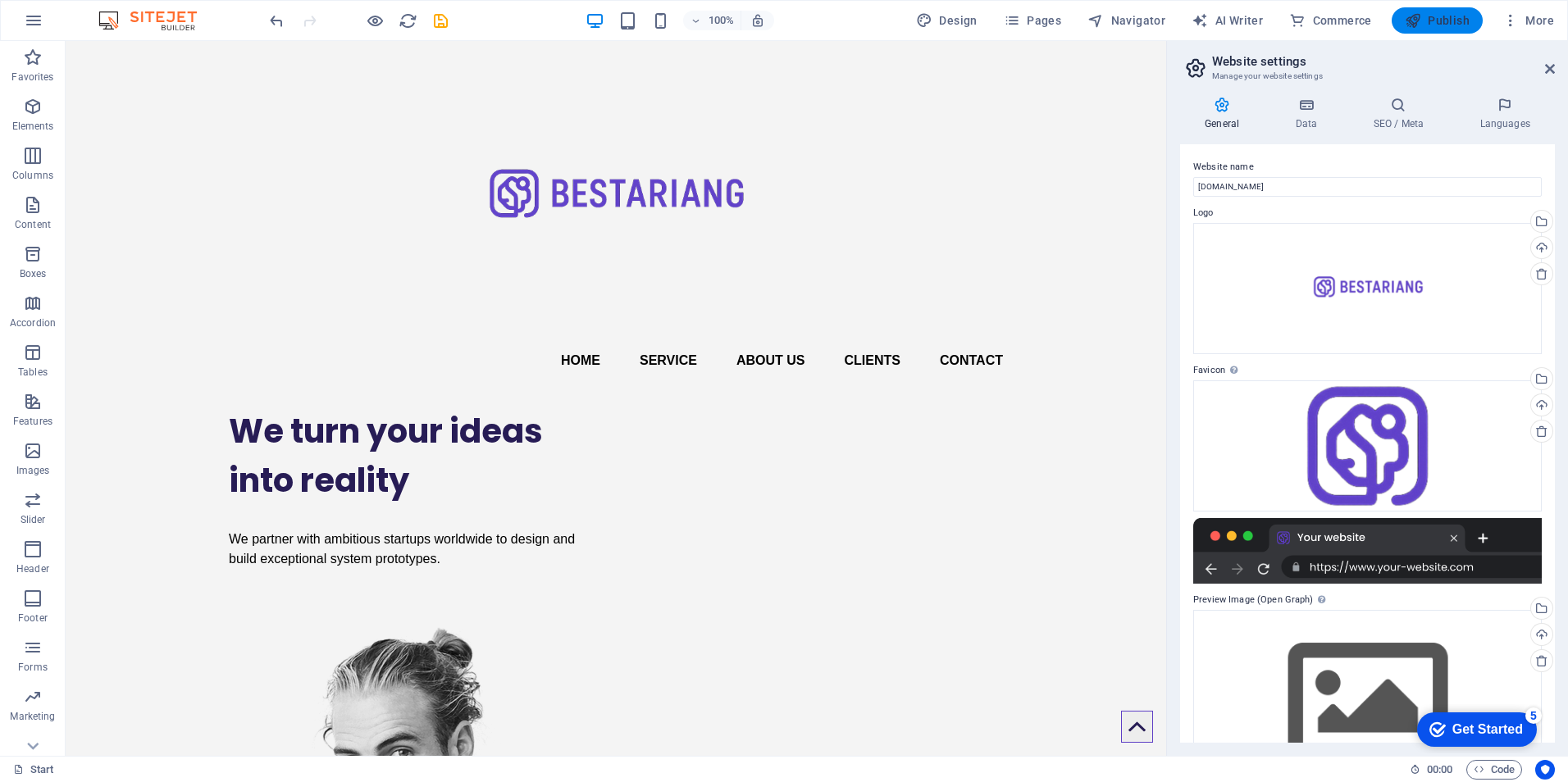
click at [1431, 28] on span "Publish" at bounding box center [1437, 20] width 65 height 16
